Goal: Task Accomplishment & Management: Complete application form

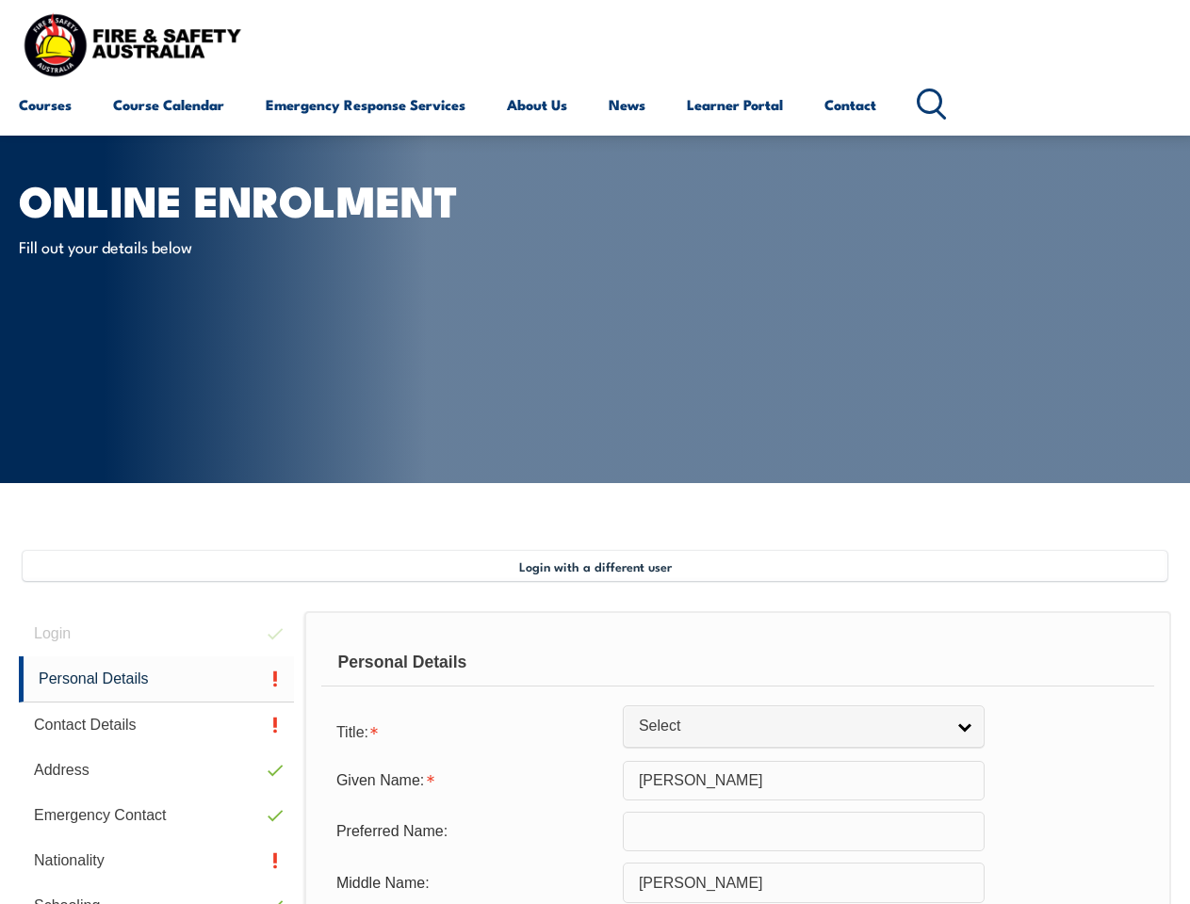
select select "M"
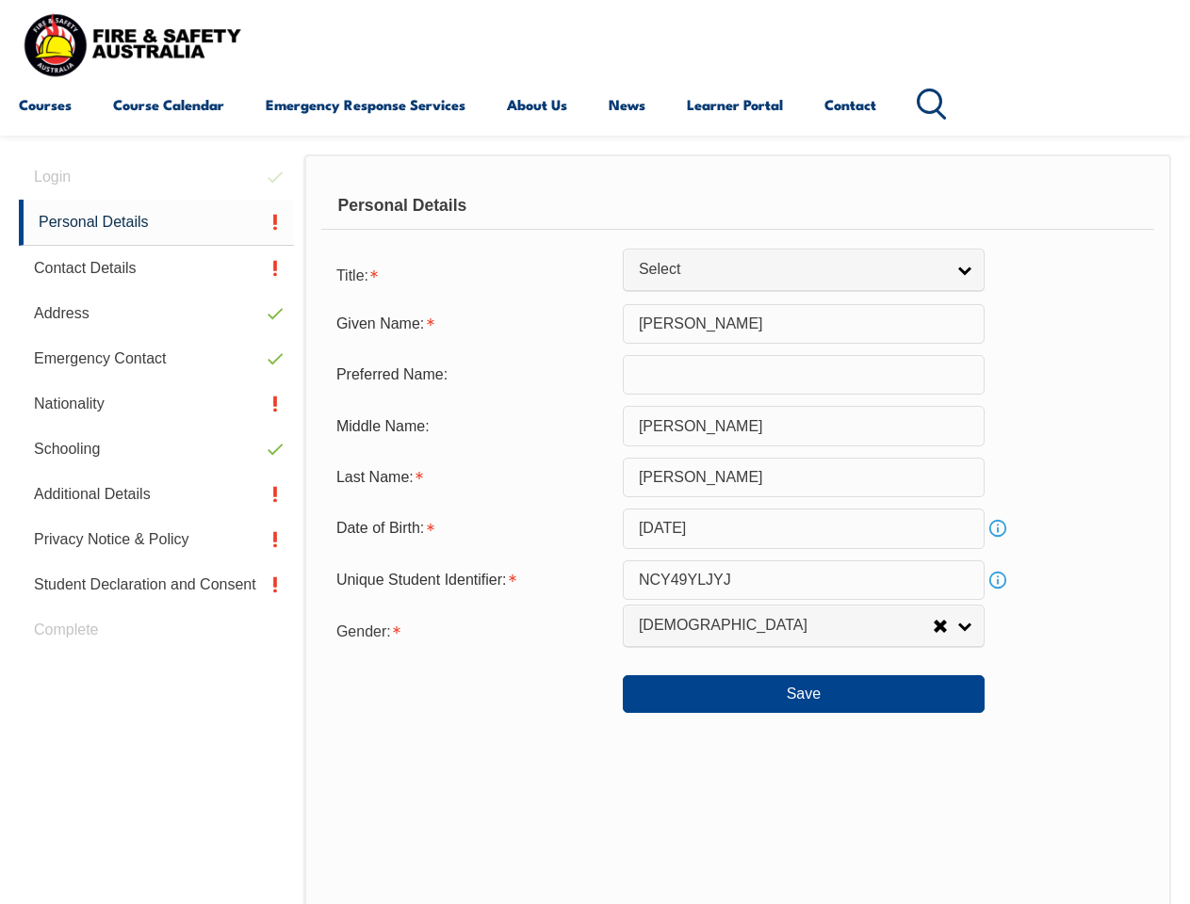
click at [594, 223] on div "Personal Details" at bounding box center [737, 206] width 833 height 47
click at [594, 529] on div "Date of Birth:" at bounding box center [471, 529] width 301 height 36
click at [156, 177] on div "Login Personal Details Contact Details Address Emergency Contact Nationality Sc…" at bounding box center [161, 644] width 285 height 979
click at [156, 222] on link "Personal Details" at bounding box center [156, 223] width 275 height 46
click at [156, 269] on link "Contact Details" at bounding box center [156, 268] width 275 height 45
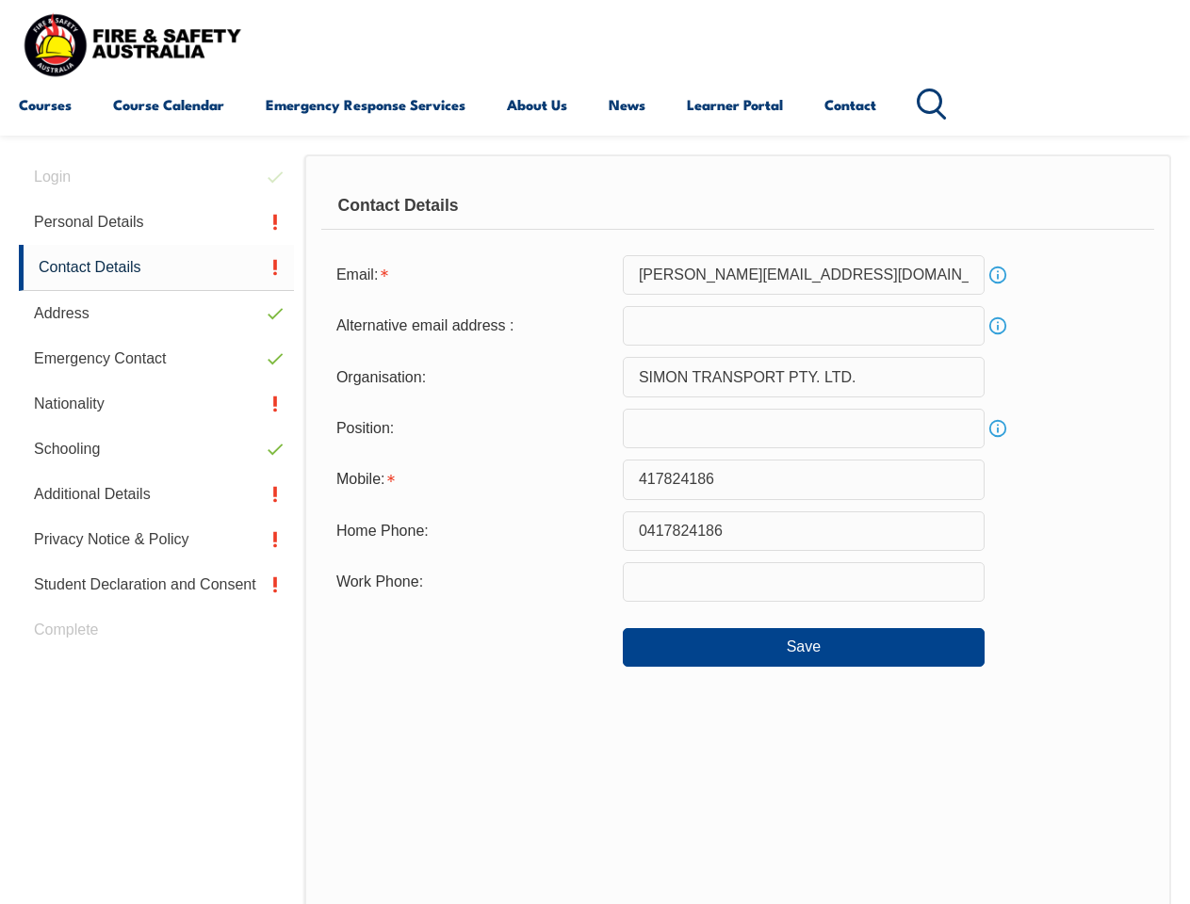
click at [156, 314] on link "Address" at bounding box center [156, 313] width 275 height 45
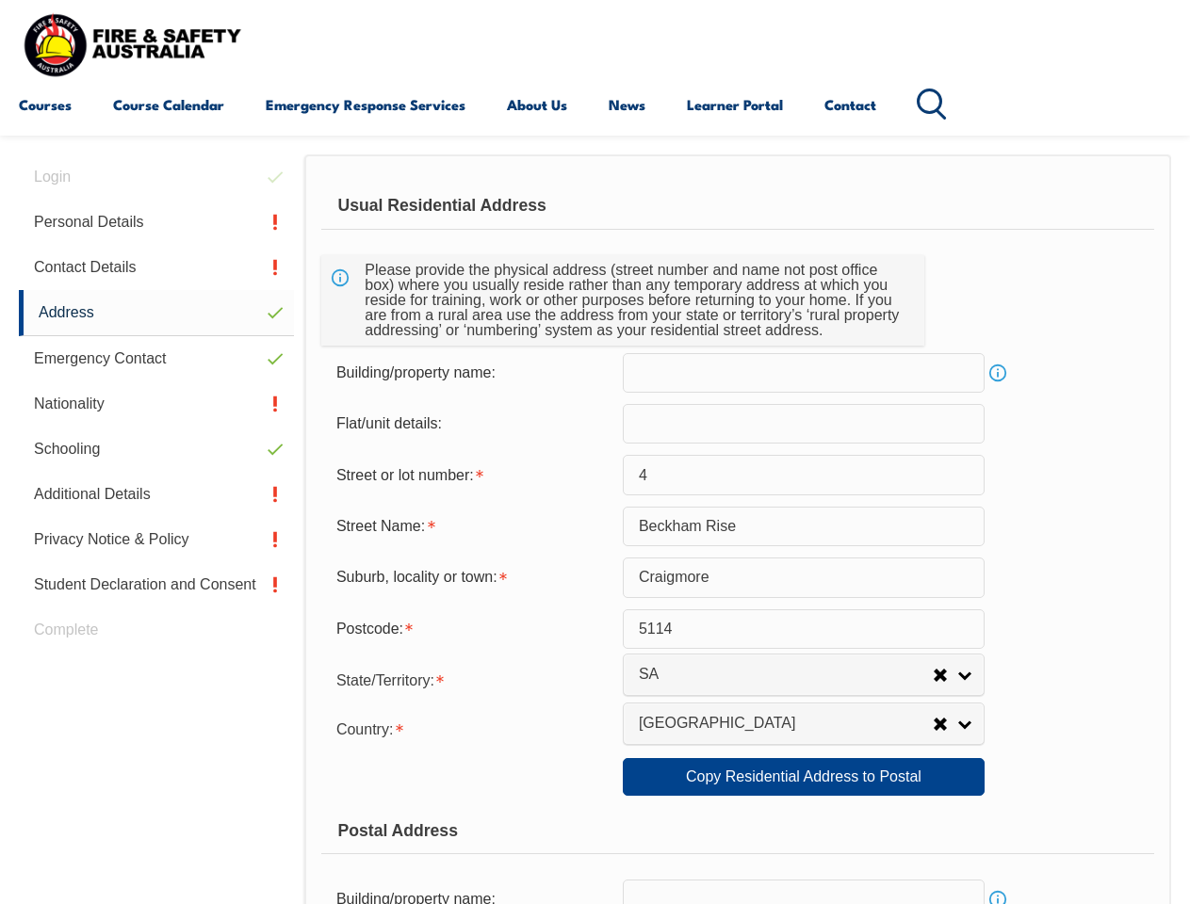
click at [156, 359] on link "Emergency Contact" at bounding box center [156, 358] width 275 height 45
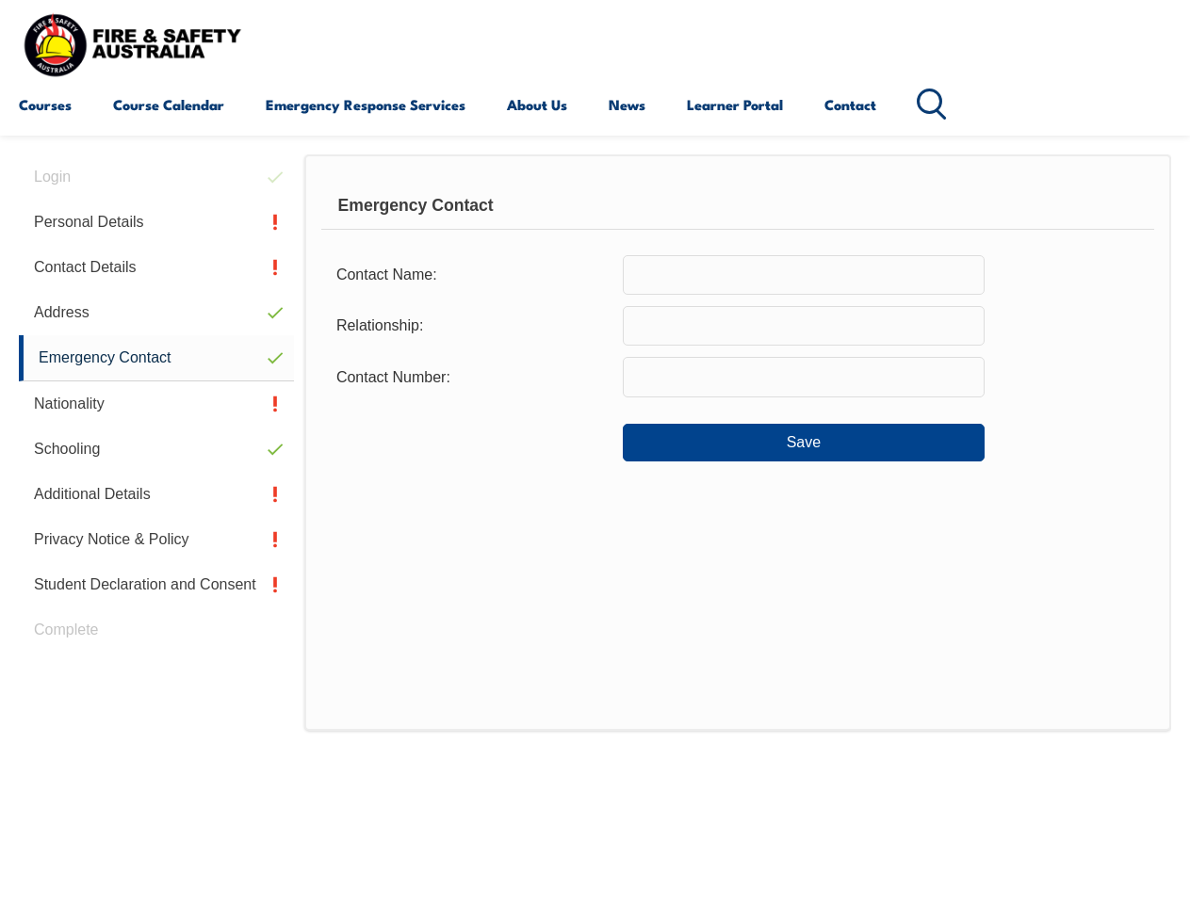
click at [156, 404] on link "Nationality" at bounding box center [156, 404] width 275 height 45
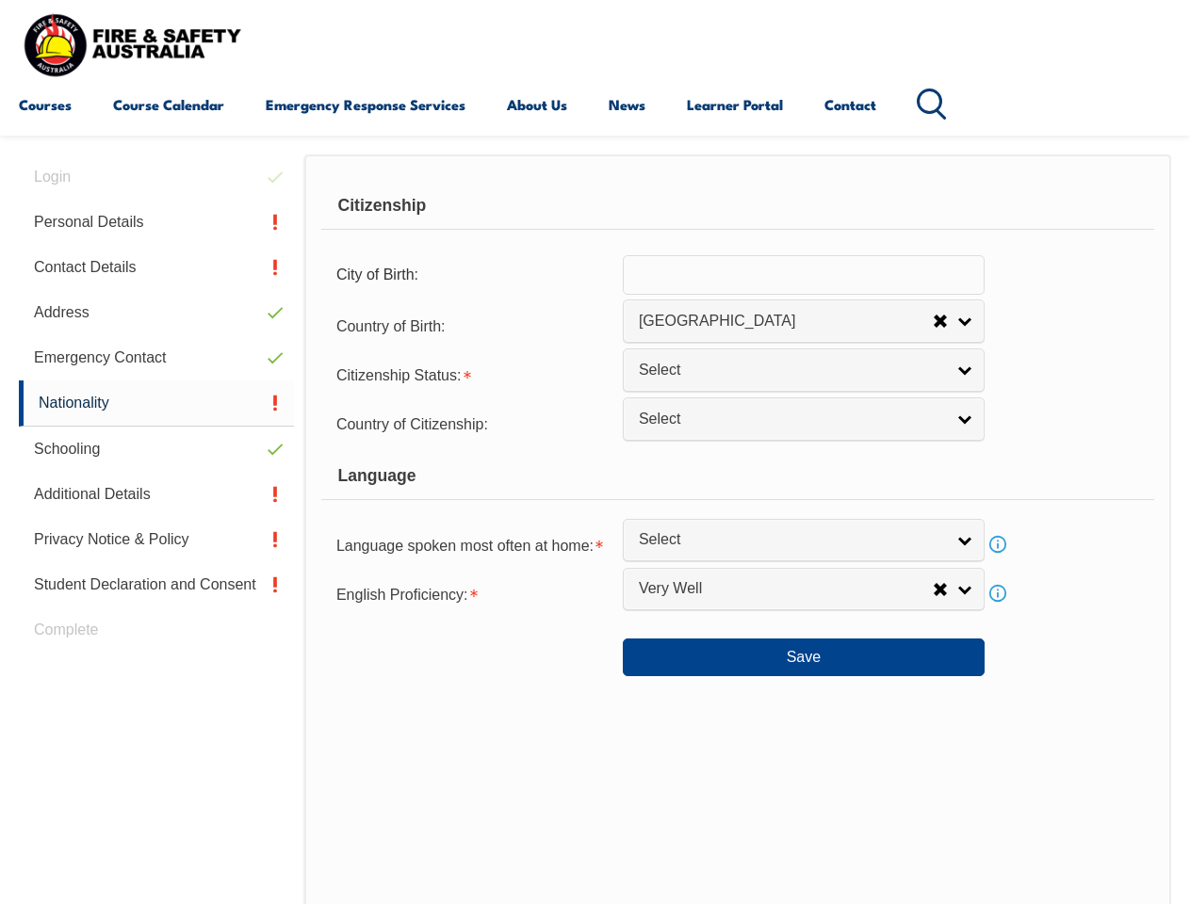
click at [156, 449] on link "Schooling" at bounding box center [156, 449] width 275 height 45
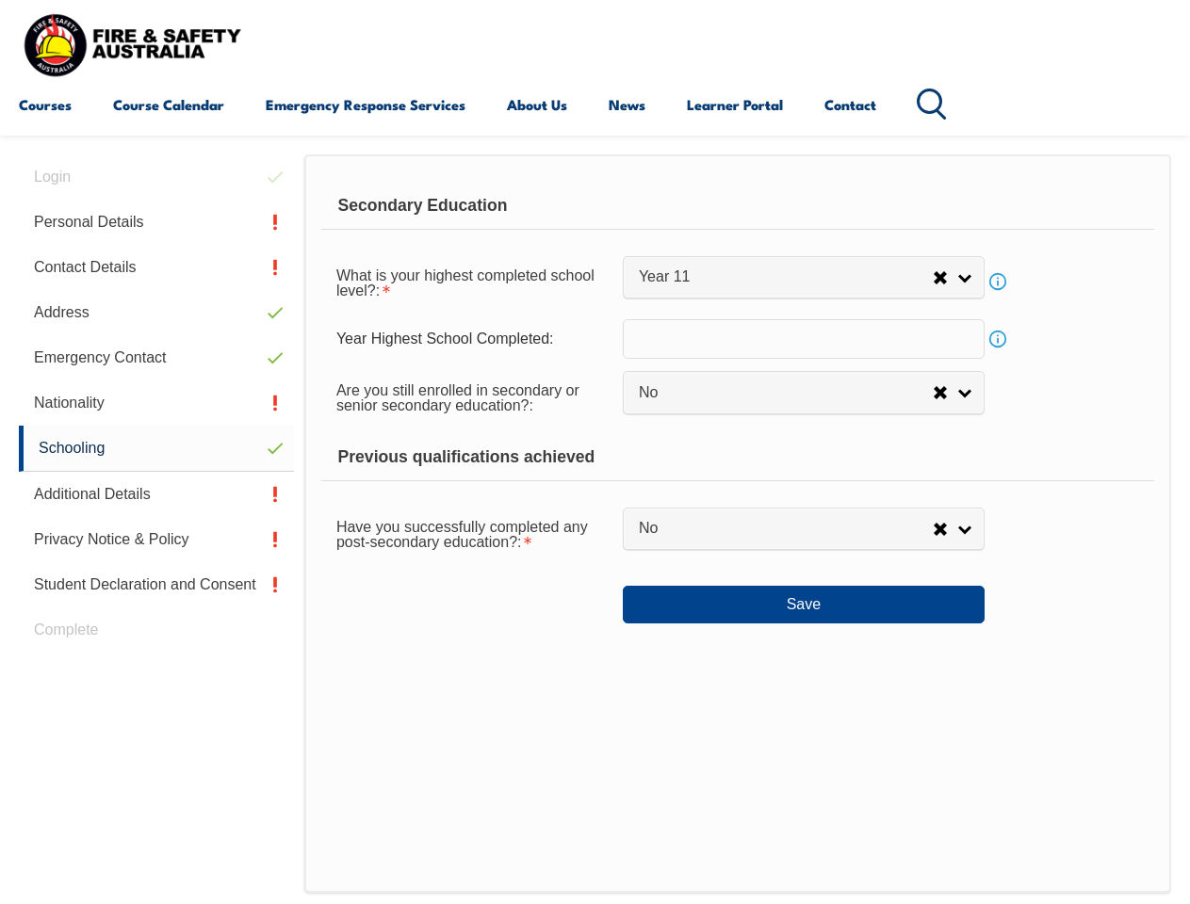
click at [156, 495] on link "Additional Details" at bounding box center [156, 494] width 275 height 45
